Goal: Task Accomplishment & Management: Complete application form

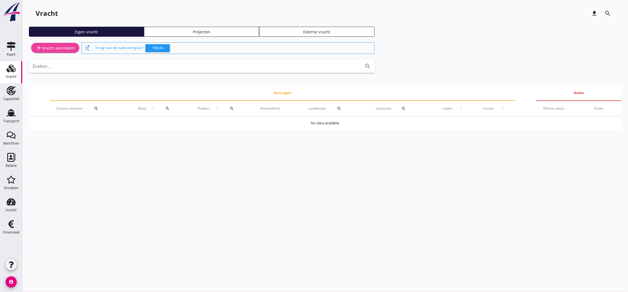
click at [41, 48] on icon "add" at bounding box center [39, 48] width 7 height 7
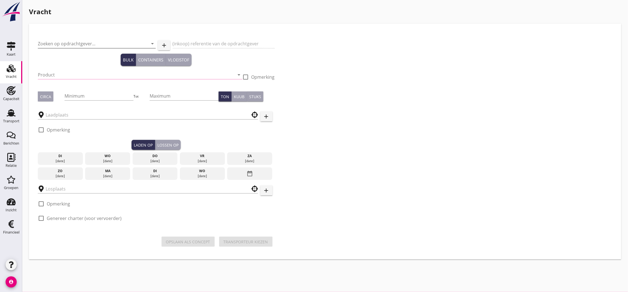
click at [61, 40] on input "Zoeken op opdrachtgever..." at bounding box center [89, 43] width 102 height 9
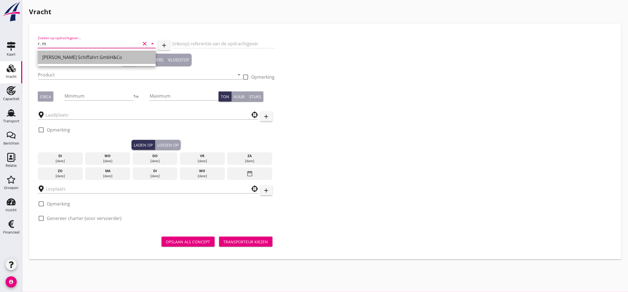
click at [68, 59] on div "[PERSON_NAME] Schiffahrt GmbH&Co" at bounding box center [96, 57] width 109 height 7
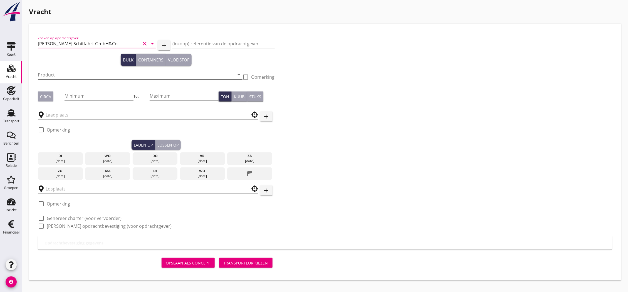
type input "[PERSON_NAME] Schiffahrt GmbH&Co"
click at [88, 75] on input "Product" at bounding box center [136, 74] width 197 height 9
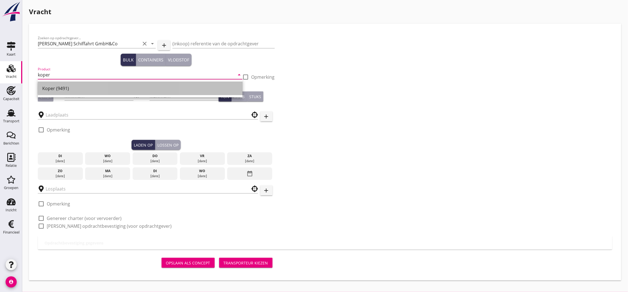
click at [61, 91] on div "Koper (9491)" at bounding box center [140, 88] width 196 height 7
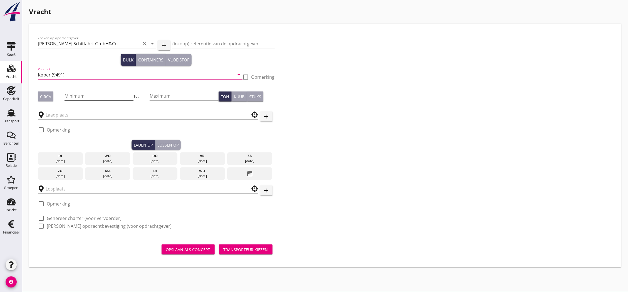
type input "Koper (9491)"
click at [82, 96] on input "Minimum" at bounding box center [99, 96] width 69 height 9
type input "1200"
click at [43, 95] on div "Circa" at bounding box center [45, 97] width 11 height 6
click at [63, 112] on input "text" at bounding box center [144, 114] width 197 height 9
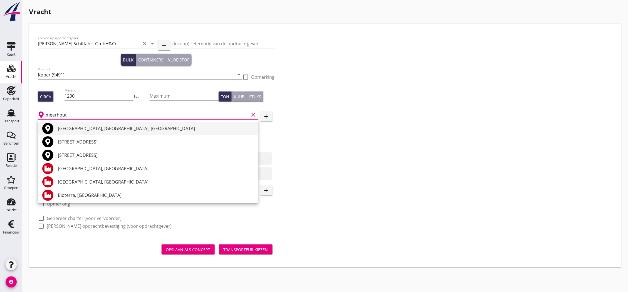
click at [78, 126] on div "[GEOGRAPHIC_DATA], [GEOGRAPHIC_DATA], [GEOGRAPHIC_DATA]" at bounding box center [156, 128] width 196 height 7
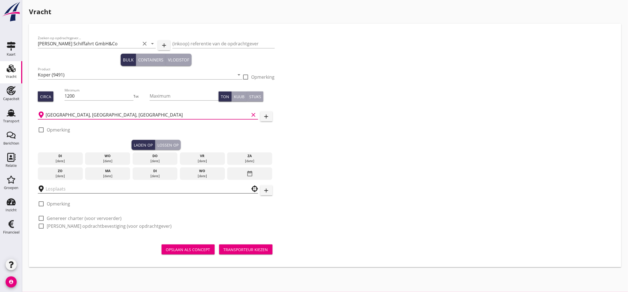
type input "[GEOGRAPHIC_DATA], [GEOGRAPHIC_DATA], [GEOGRAPHIC_DATA]"
click at [68, 189] on input "text" at bounding box center [144, 188] width 197 height 9
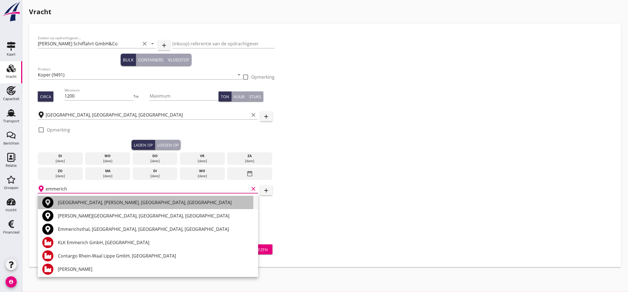
click at [79, 200] on div "[GEOGRAPHIC_DATA], [PERSON_NAME], [GEOGRAPHIC_DATA], [GEOGRAPHIC_DATA]" at bounding box center [156, 202] width 196 height 7
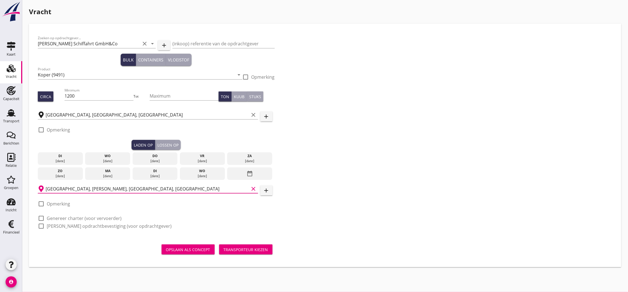
type input "[GEOGRAPHIC_DATA], [PERSON_NAME], [GEOGRAPHIC_DATA], [GEOGRAPHIC_DATA]"
click at [189, 161] on div "[DATE]" at bounding box center [202, 161] width 42 height 5
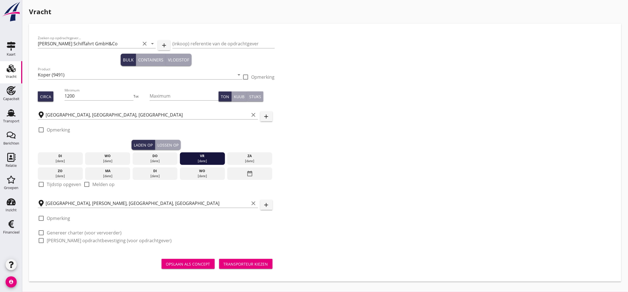
click at [75, 183] on label "Tijdstip opgeven" at bounding box center [64, 185] width 34 height 6
checkbox input "true"
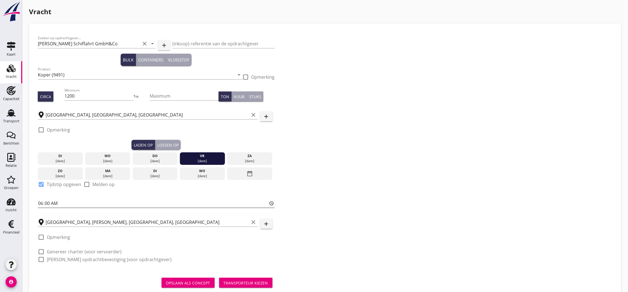
click at [48, 203] on input "06:00" at bounding box center [156, 203] width 237 height 9
type input "06:01"
click at [163, 147] on div "Lossen op" at bounding box center [167, 145] width 21 height 6
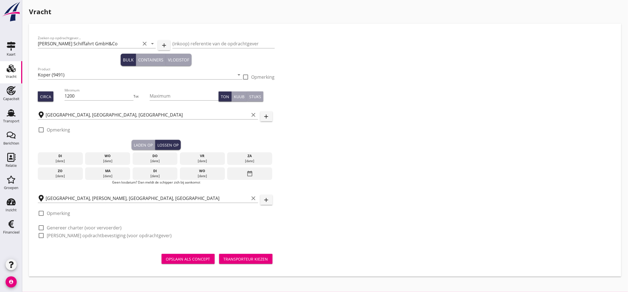
click at [100, 171] on div "ma" at bounding box center [108, 171] width 42 height 5
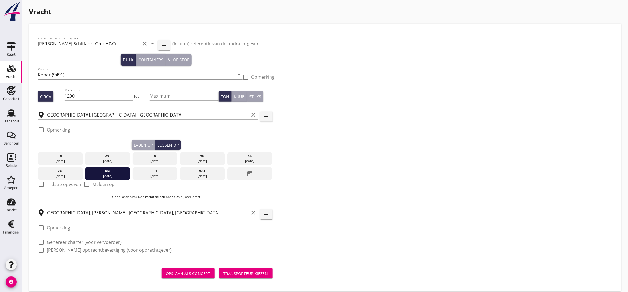
click at [63, 184] on label "Tijdstip opgeven" at bounding box center [64, 185] width 34 height 6
checkbox input "true"
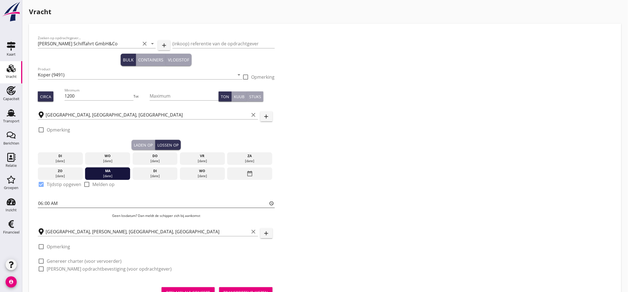
click at [46, 203] on input "06:00" at bounding box center [156, 203] width 237 height 9
type input "06:01"
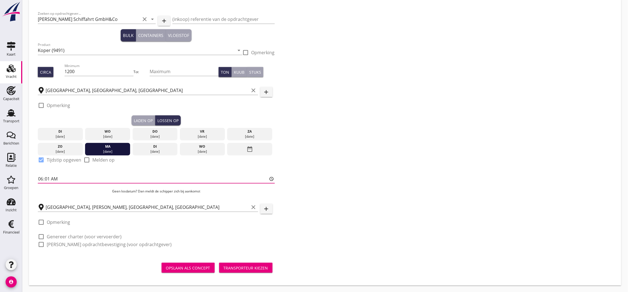
click at [95, 236] on label "Genereer charter (voor vervoerder)" at bounding box center [84, 237] width 75 height 6
checkbox input "true"
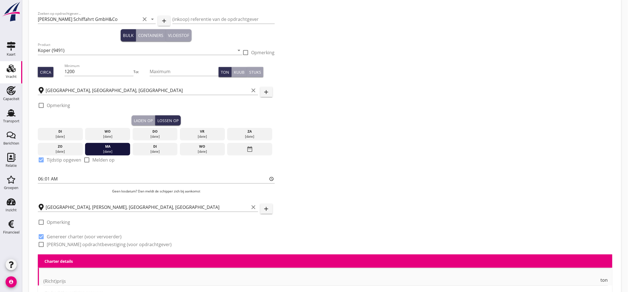
click at [96, 252] on div "Zoeken op opdrachtgever... [PERSON_NAME] Schiffahrt GmbH&Co clear arrow_drop_do…" at bounding box center [156, 131] width 241 height 247
click at [97, 248] on div "Zoeken op opdrachtgever... [PERSON_NAME] Schiffahrt GmbH&Co clear arrow_drop_do…" at bounding box center [156, 131] width 241 height 247
click at [97, 246] on label "[PERSON_NAME] opdrachtbevestiging (voor opdrachtgever)" at bounding box center [109, 245] width 125 height 6
checkbox input "true"
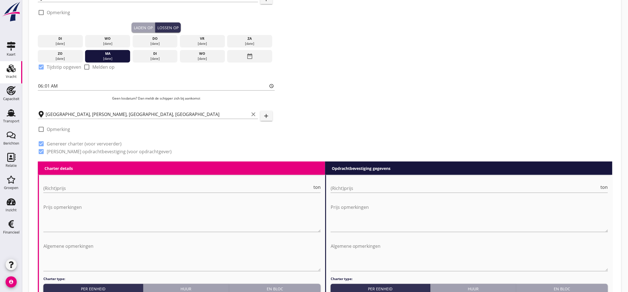
scroll to position [179, 0]
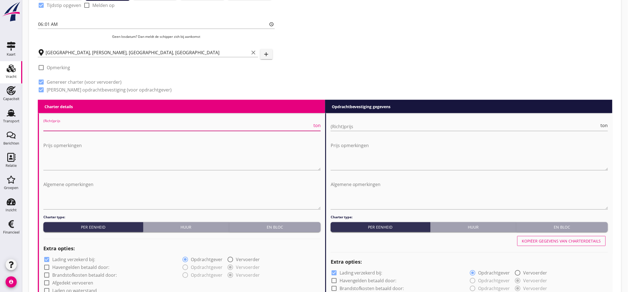
click at [124, 129] on input "(Richt)prijs" at bounding box center [177, 126] width 269 height 9
click at [248, 230] on button "En bloc" at bounding box center [275, 227] width 92 height 10
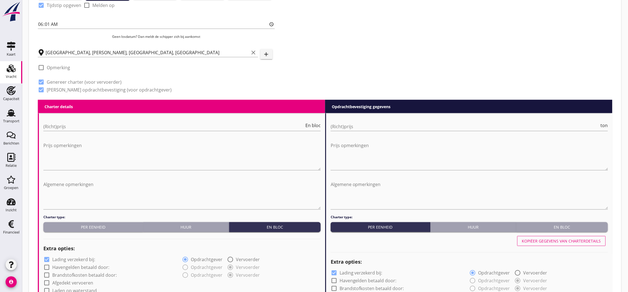
click at [537, 226] on div "En bloc" at bounding box center [562, 228] width 87 height 6
click at [154, 126] on input "(Richt)prijs" at bounding box center [173, 126] width 261 height 9
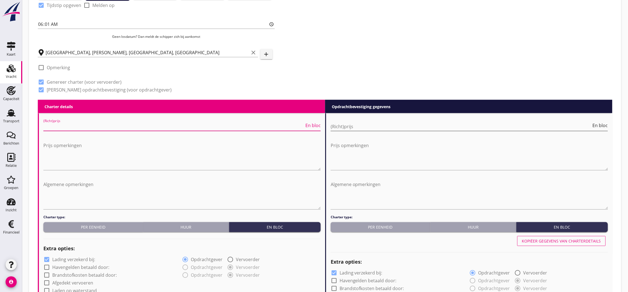
click at [340, 125] on input "(Richt)prijs" at bounding box center [461, 126] width 261 height 9
click at [178, 127] on input "(Richt)prijs" at bounding box center [173, 126] width 261 height 9
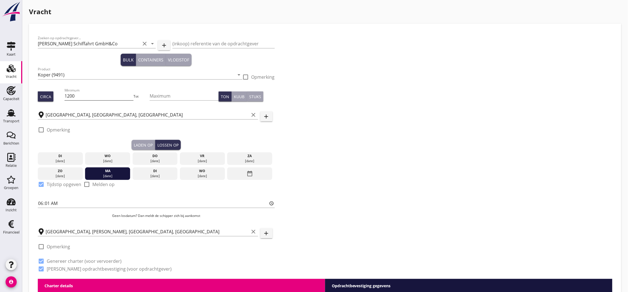
type input "6250"
click at [82, 97] on input "1200" at bounding box center [99, 96] width 69 height 9
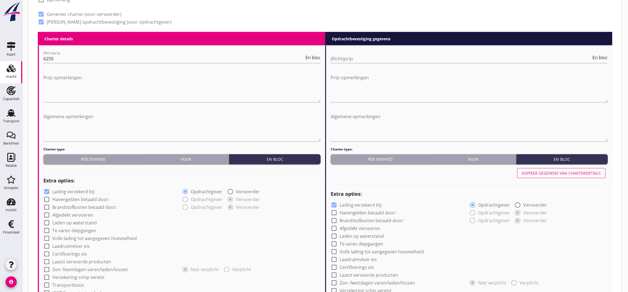
scroll to position [402, 0]
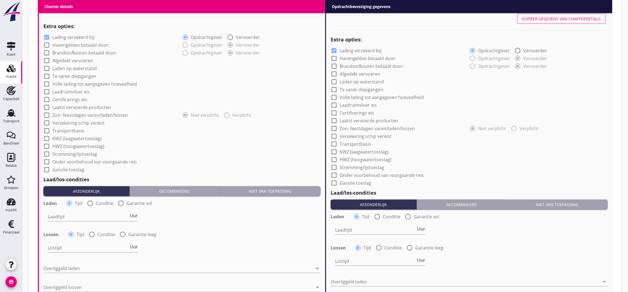
type input "1000"
click at [46, 35] on div at bounding box center [46, 37] width 9 height 9
checkbox input "false"
click at [47, 129] on div at bounding box center [46, 130] width 9 height 9
checkbox input "true"
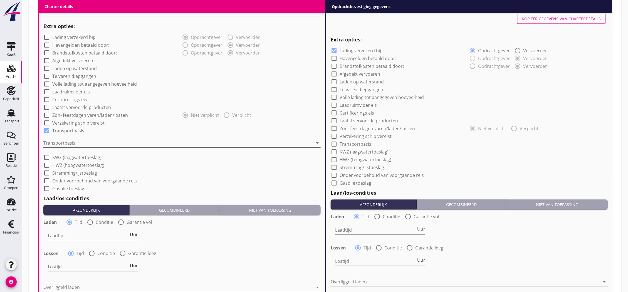
click at [73, 140] on div at bounding box center [178, 143] width 270 height 9
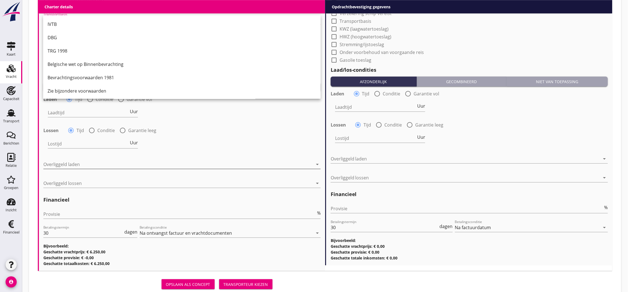
scroll to position [14, 0]
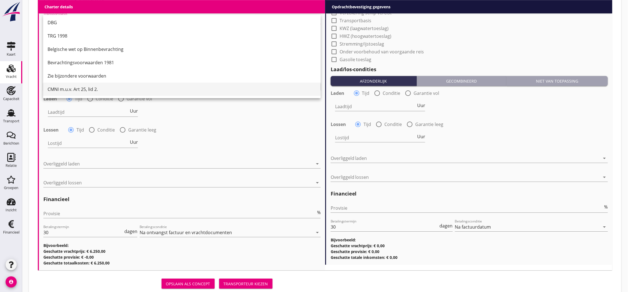
click at [89, 91] on div "CMNI m.u.v. Art 25, lid 2." at bounding box center [182, 89] width 269 height 7
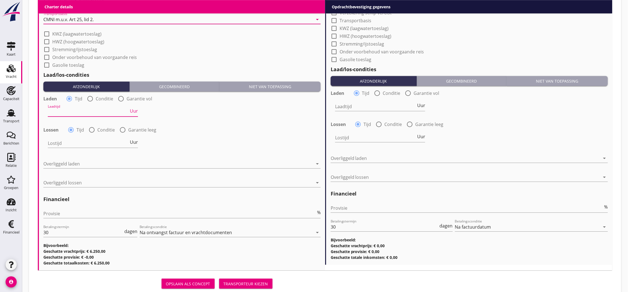
click at [87, 109] on input "Laadtijd" at bounding box center [88, 112] width 81 height 9
type input "24"
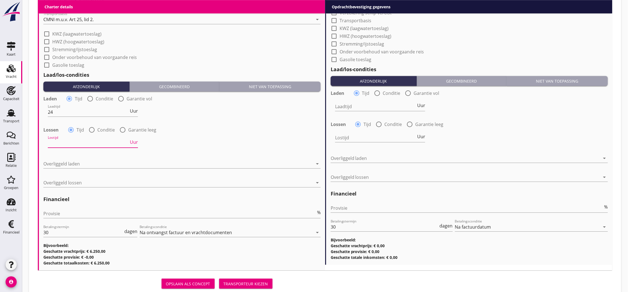
click at [85, 144] on input "Lostijd" at bounding box center [88, 143] width 81 height 9
type input "24"
click at [88, 163] on div at bounding box center [178, 163] width 270 height 9
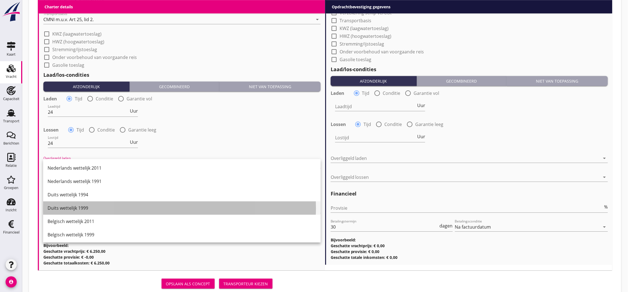
click at [87, 206] on div "Duits wettelijk 1999" at bounding box center [182, 208] width 269 height 7
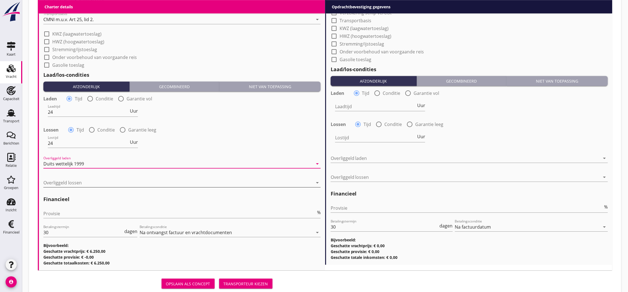
click at [85, 181] on div at bounding box center [178, 182] width 270 height 9
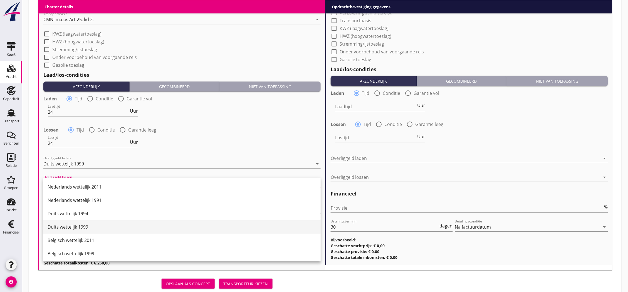
click at [88, 226] on div "Duits wettelijk 1999" at bounding box center [182, 227] width 269 height 7
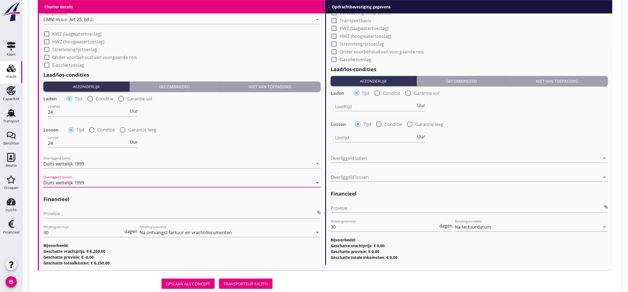
click at [120, 181] on div "Duits wettelijk 1999" at bounding box center [178, 182] width 270 height 9
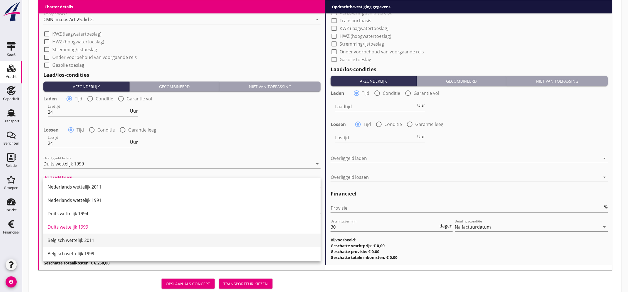
click at [109, 243] on div "Belgisch wettelijk 2011" at bounding box center [182, 240] width 269 height 7
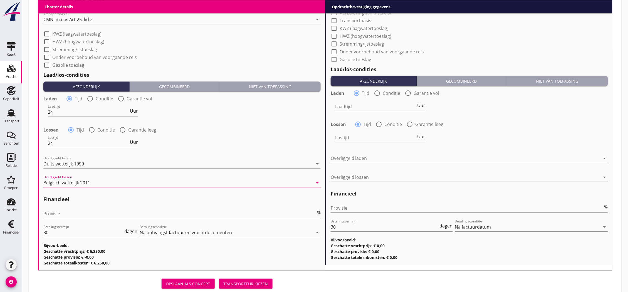
click at [181, 216] on input "Provisie" at bounding box center [179, 213] width 273 height 9
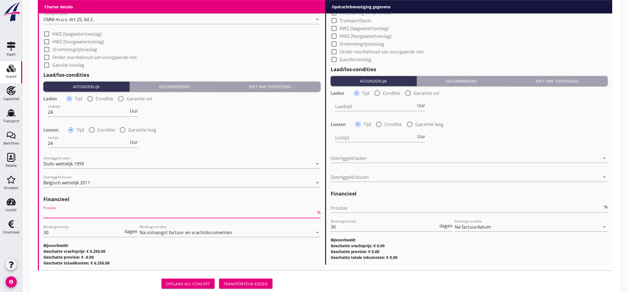
scroll to position [309, 0]
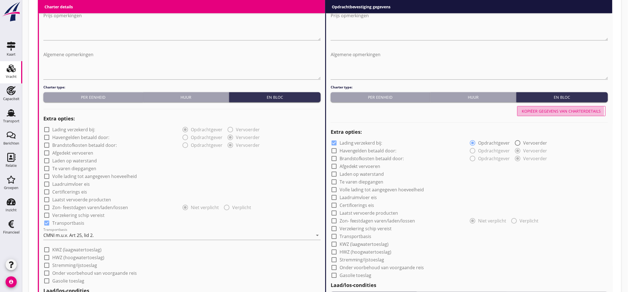
click at [547, 109] on div "Kopiëer gegevens van charterdetails" at bounding box center [561, 112] width 79 height 6
checkbox input "false"
checkbox input "true"
type input "24"
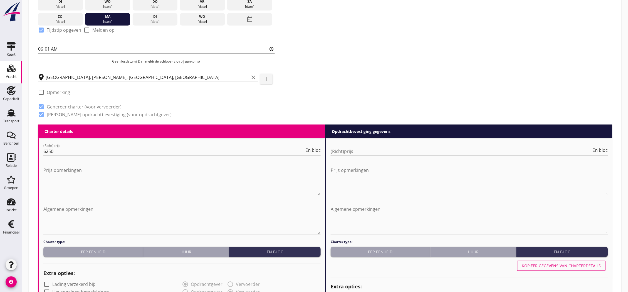
scroll to position [124, 0]
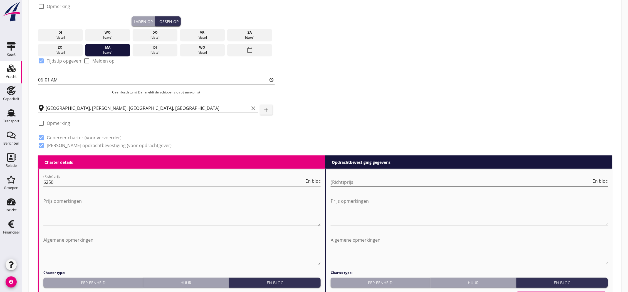
click at [370, 178] on input "(Richt)prijs" at bounding box center [461, 182] width 261 height 9
type input "6368"
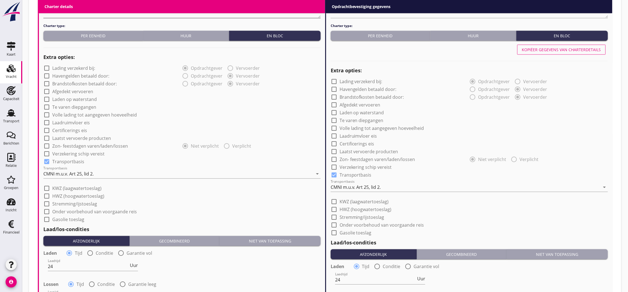
scroll to position [247, 0]
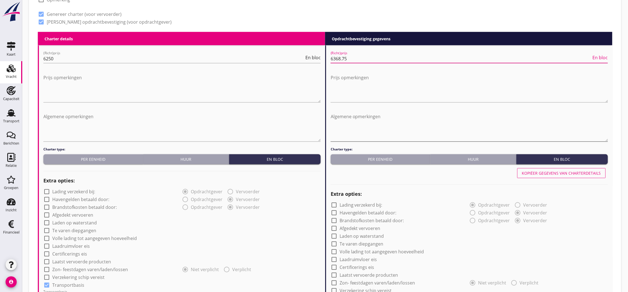
type input "6368.75"
click at [367, 123] on textarea "Algemene opmerkingen" at bounding box center [469, 126] width 277 height 29
type textarea "B"
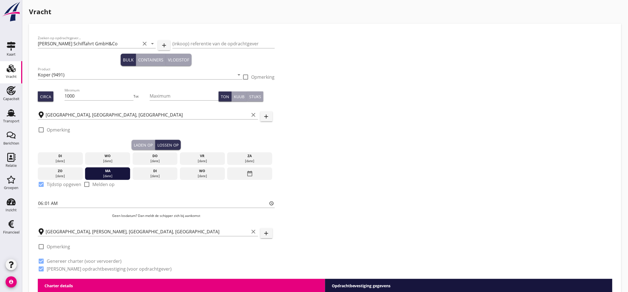
scroll to position [278, 0]
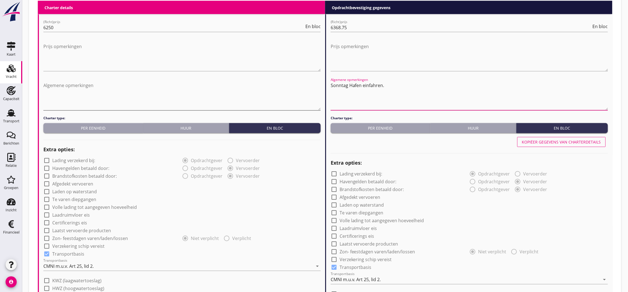
type textarea "Sonntag Hafen einfahren."
click at [125, 97] on textarea "Algemene opmerkingen" at bounding box center [181, 95] width 277 height 29
type textarea "o"
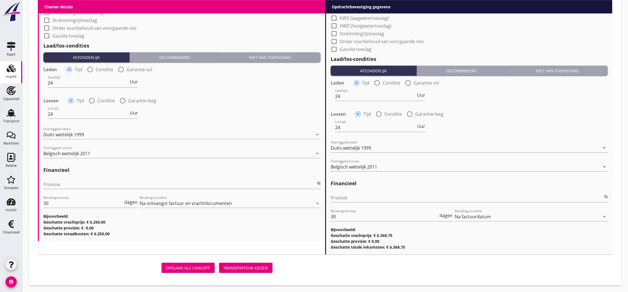
type textarea "zondag haven invaren ivm stremming maandag."
click at [237, 271] on button "Transporteur kiezen" at bounding box center [245, 268] width 53 height 10
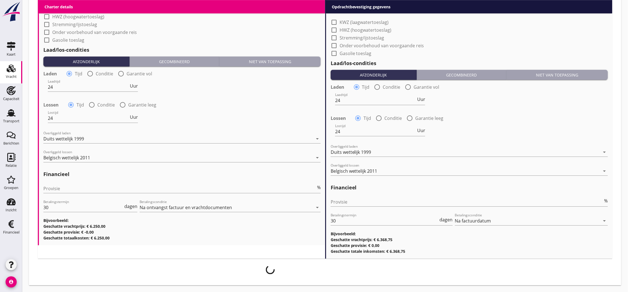
scroll to position [550, 0]
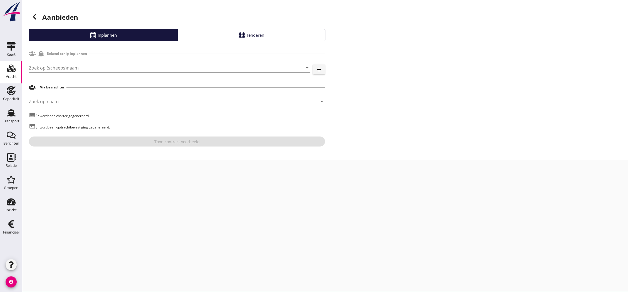
click at [113, 102] on input "Zoek op naam" at bounding box center [169, 101] width 281 height 9
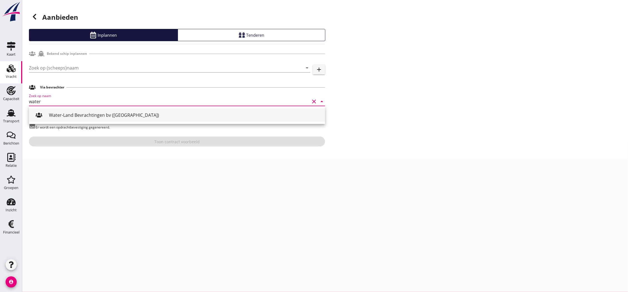
click at [109, 116] on div "Water-Land Bevrachtingen bv ([GEOGRAPHIC_DATA])" at bounding box center [185, 115] width 272 height 7
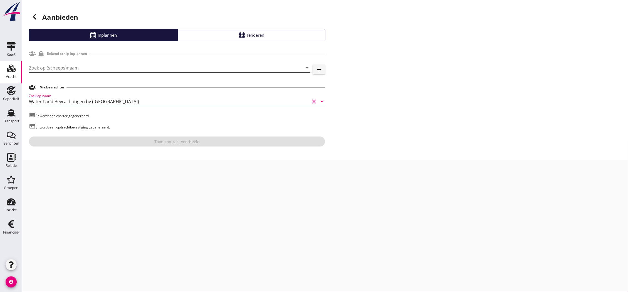
type input "Water-Land Bevrachtingen bv ([GEOGRAPHIC_DATA])"
click at [122, 66] on input "Zoek op (scheeps)naam" at bounding box center [162, 67] width 266 height 9
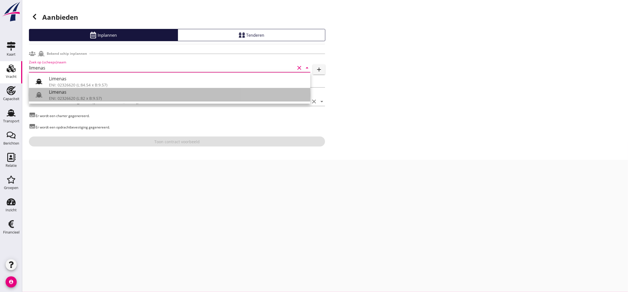
click at [115, 96] on div "ENI: 02326620 (L:82 x B:9.57)" at bounding box center [177, 98] width 257 height 6
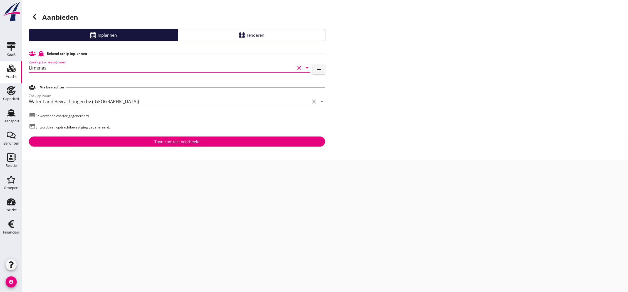
type input "Limenas"
click at [162, 139] on div "Toon contract voorbeeld" at bounding box center [176, 142] width 45 height 6
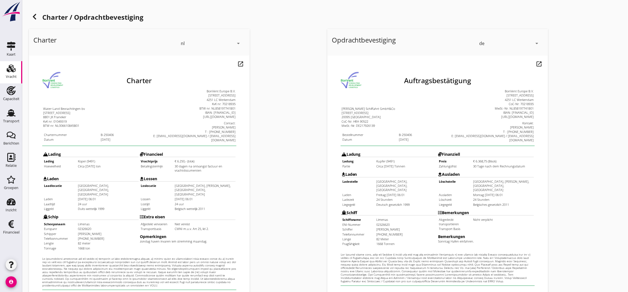
scroll to position [120, 0]
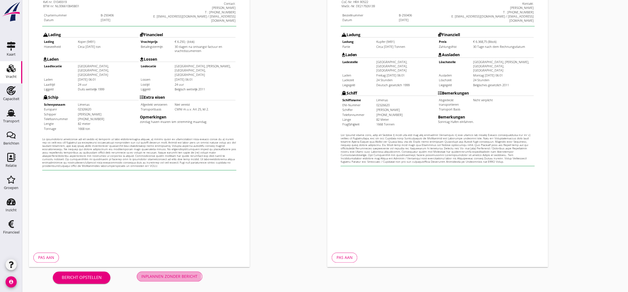
click at [168, 278] on div "Inplannen zonder bericht" at bounding box center [170, 277] width 56 height 6
